Goal: Check status: Check status

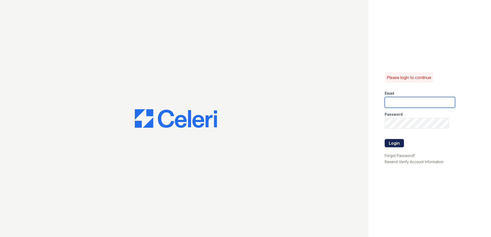
type input "arrivehollywood@trinity-pm.com"
click at [395, 143] on button "Login" at bounding box center [394, 143] width 19 height 8
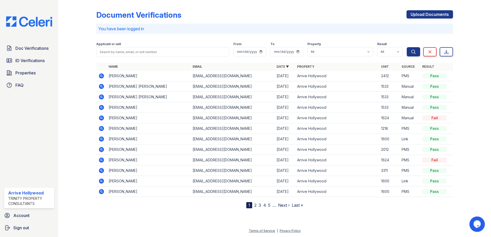
click at [94, 78] on div at bounding box center [82, 105] width 30 height 207
click at [99, 76] on icon at bounding box center [101, 76] width 6 height 6
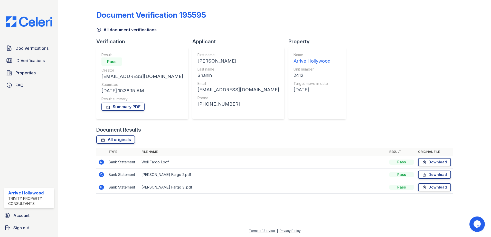
click at [99, 161] on icon at bounding box center [101, 162] width 5 height 5
click at [104, 176] on icon at bounding box center [101, 174] width 5 height 5
click at [100, 188] on icon at bounding box center [101, 187] width 5 height 5
click at [28, 63] on span "ID Verifications" at bounding box center [29, 61] width 29 height 6
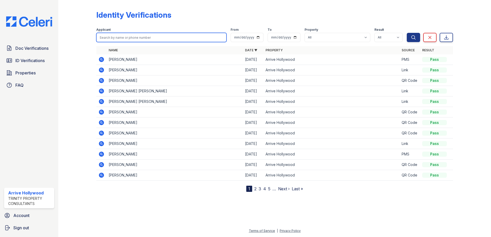
click at [115, 35] on input "search" at bounding box center [161, 37] width 130 height 9
type input "michael"
click at [407, 33] on button "Search" at bounding box center [413, 37] width 13 height 9
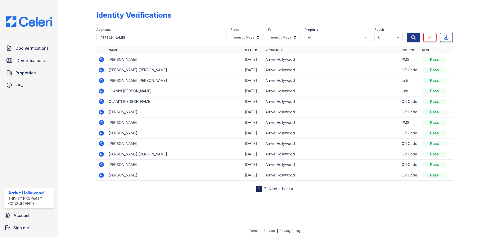
click at [101, 62] on icon at bounding box center [101, 60] width 6 height 6
